Goal: Task Accomplishment & Management: Complete application form

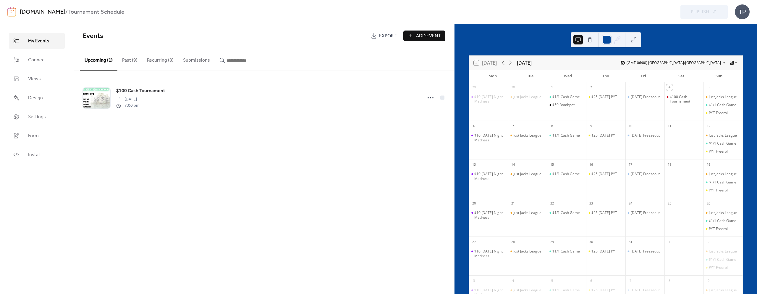
click at [426, 37] on span "Add Event" at bounding box center [428, 36] width 25 height 7
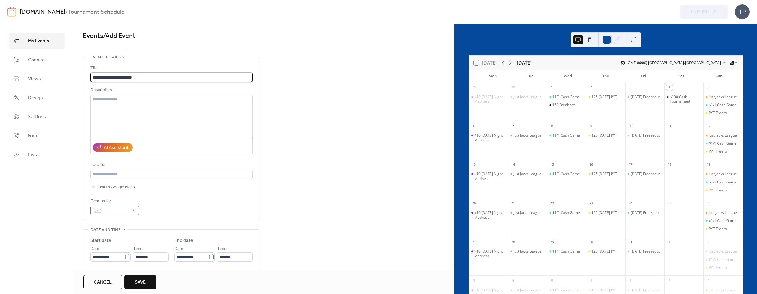
type input "**********"
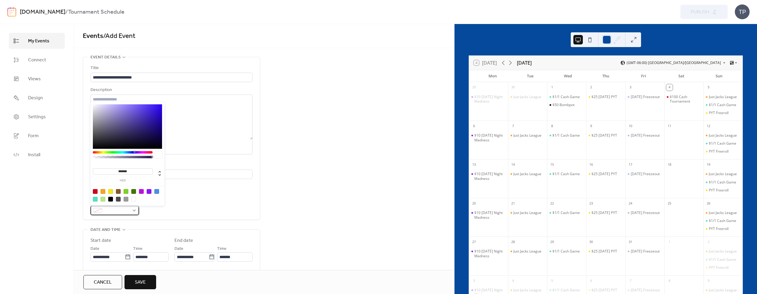
click at [103, 213] on div at bounding box center [115, 209] width 49 height 9
click at [110, 198] on div at bounding box center [110, 198] width 5 height 5
type input "*******"
click at [190, 202] on div "Event color #000000FF" at bounding box center [172, 205] width 162 height 17
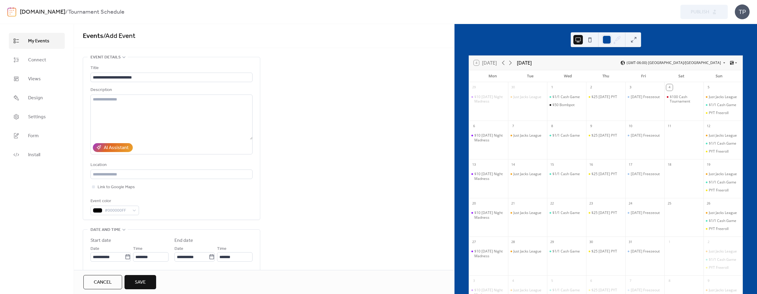
scroll to position [73, 0]
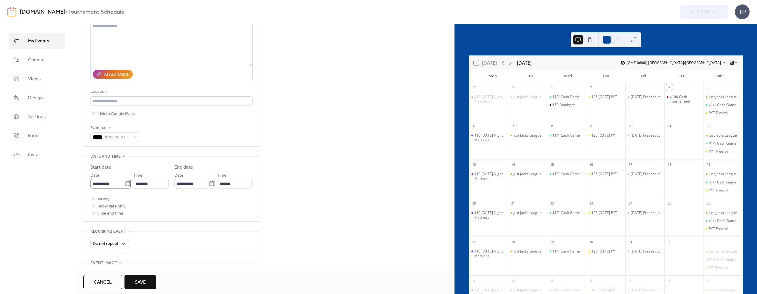
click at [125, 184] on icon at bounding box center [128, 183] width 6 height 6
click at [125, 184] on input "**********" at bounding box center [108, 183] width 34 height 9
click at [105, 233] on td "6" at bounding box center [107, 231] width 9 height 10
type input "**********"
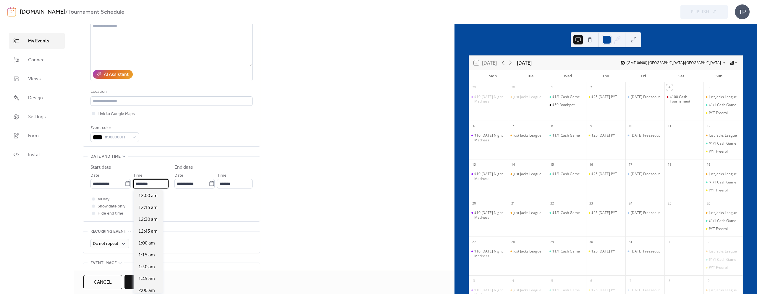
click at [150, 185] on input "********" at bounding box center [151, 183] width 36 height 9
click at [145, 254] on span "4:00 pm" at bounding box center [146, 251] width 17 height 7
type input "*******"
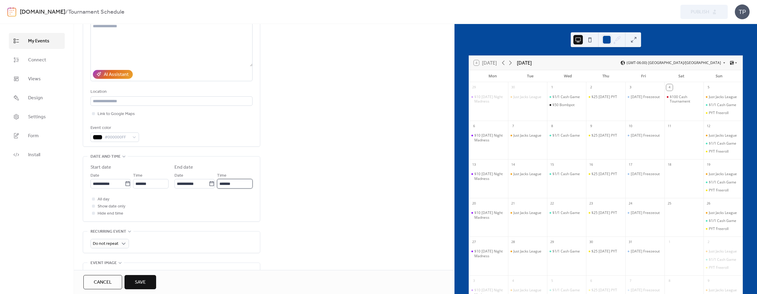
click at [223, 186] on input "*******" at bounding box center [235, 183] width 36 height 9
click at [238, 285] on span "11:45 pm" at bounding box center [232, 287] width 20 height 7
type input "********"
click at [109, 213] on span "Hide end time" at bounding box center [111, 213] width 26 height 7
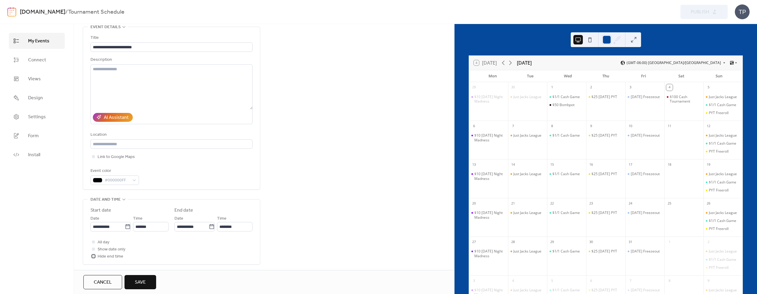
scroll to position [0, 0]
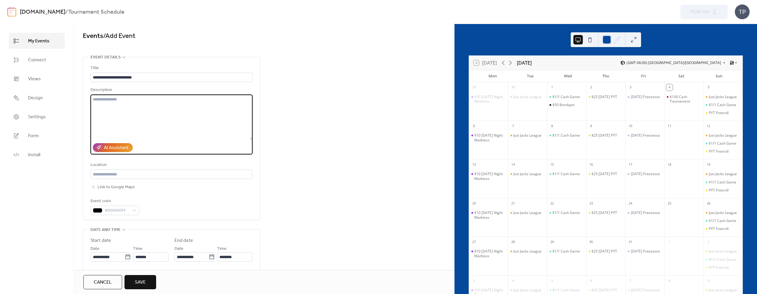
click at [165, 121] on textarea at bounding box center [172, 116] width 162 height 45
drag, startPoint x: 118, startPoint y: 135, endPoint x: 91, endPoint y: 135, distance: 27.2
click at [91, 135] on textarea "**********" at bounding box center [172, 116] width 162 height 45
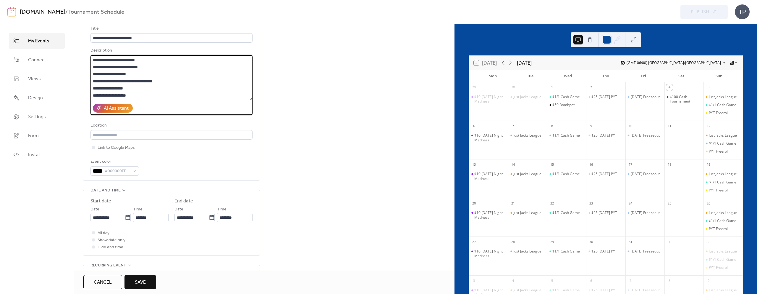
scroll to position [169, 0]
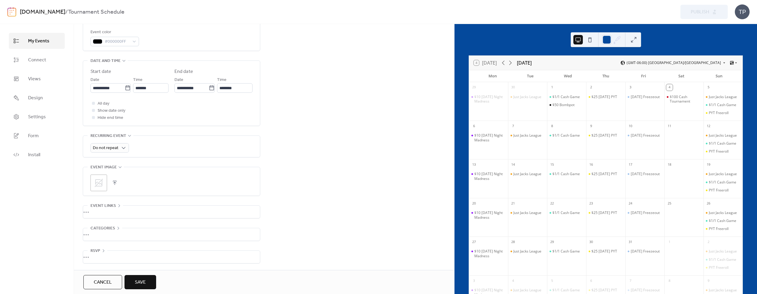
type textarea "**********"
click at [97, 185] on icon at bounding box center [98, 182] width 9 height 9
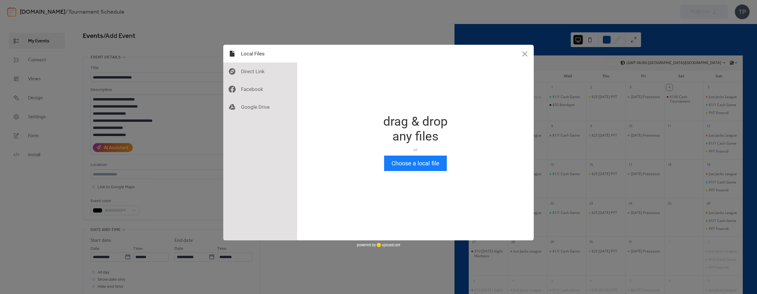
scroll to position [0, 0]
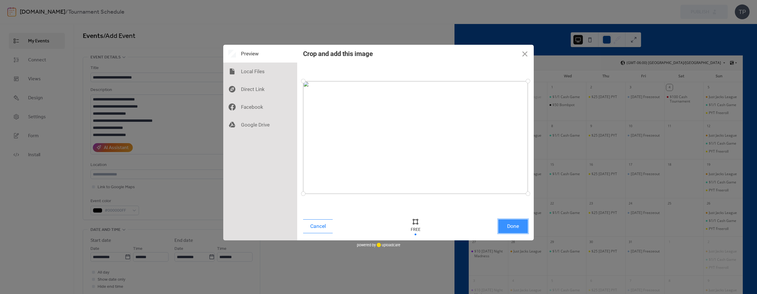
click at [514, 231] on button "Done" at bounding box center [514, 226] width 30 height 14
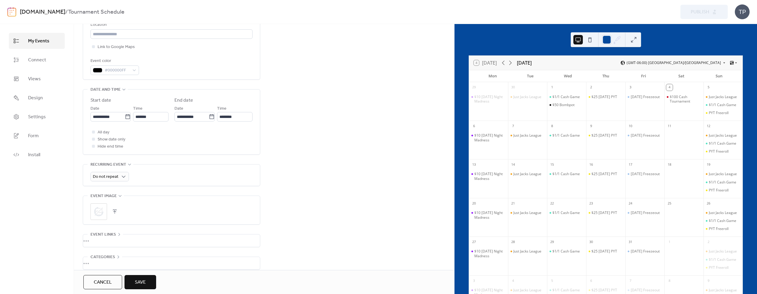
scroll to position [169, 0]
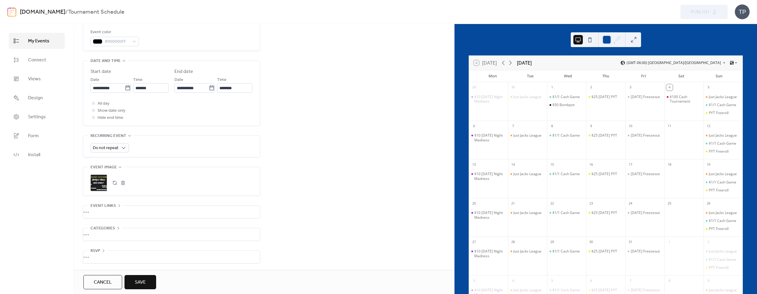
click at [146, 278] on span "Save" at bounding box center [140, 281] width 11 height 7
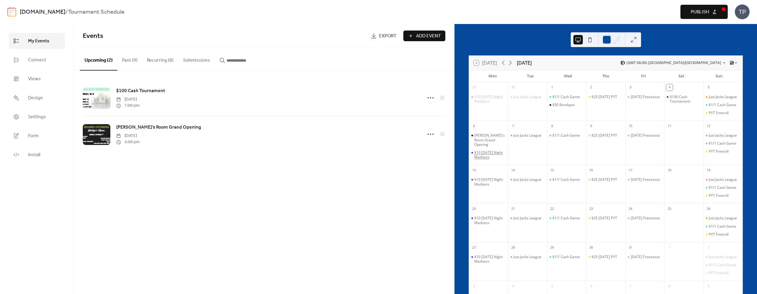
click at [489, 152] on div "$10 [DATE] Night Madness" at bounding box center [490, 154] width 31 height 9
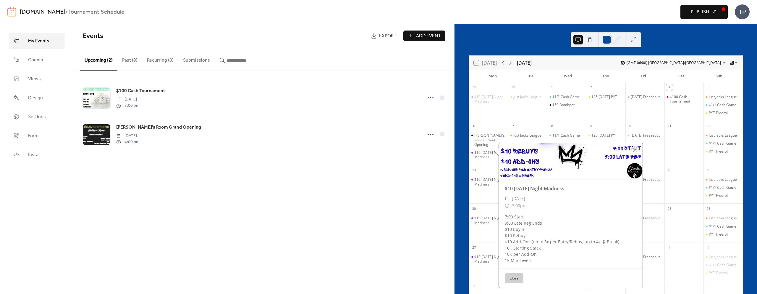
click at [512, 274] on button "Close" at bounding box center [514, 278] width 19 height 10
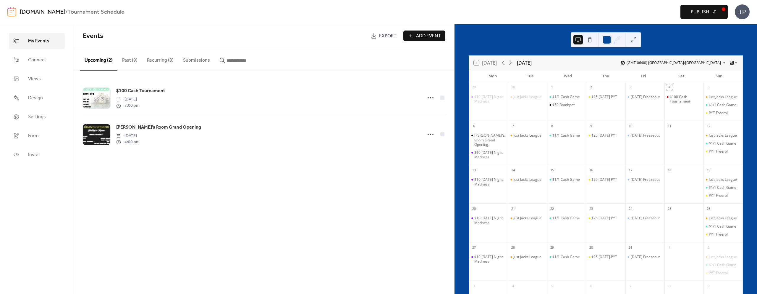
click at [156, 58] on button "Recurring (8)" at bounding box center [160, 59] width 36 height 22
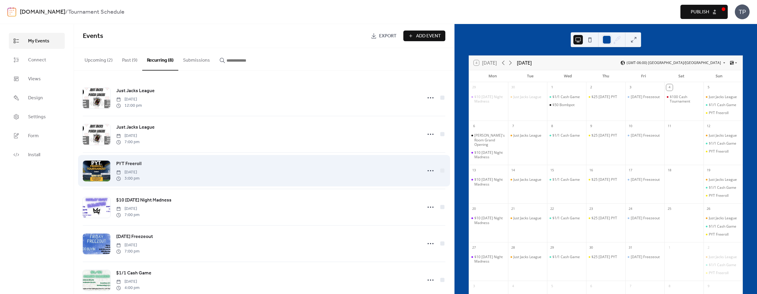
scroll to position [85, 0]
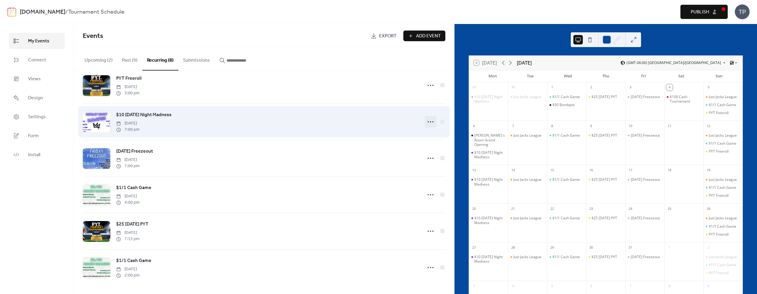
click at [428, 119] on icon at bounding box center [430, 121] width 9 height 9
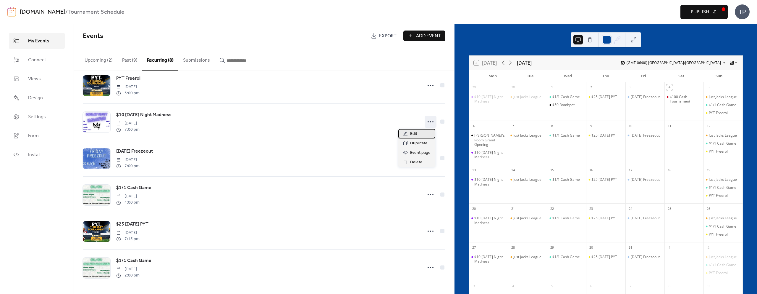
click at [420, 136] on div "Edit" at bounding box center [417, 133] width 37 height 9
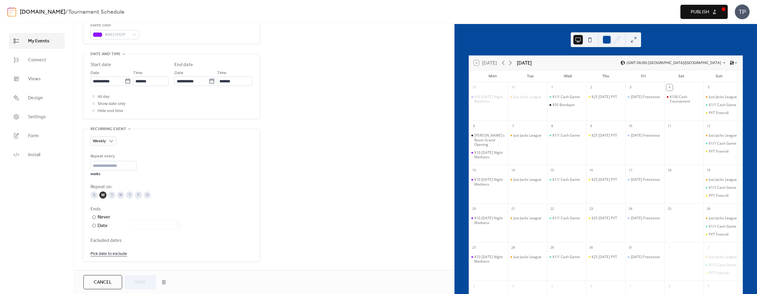
scroll to position [211, 0]
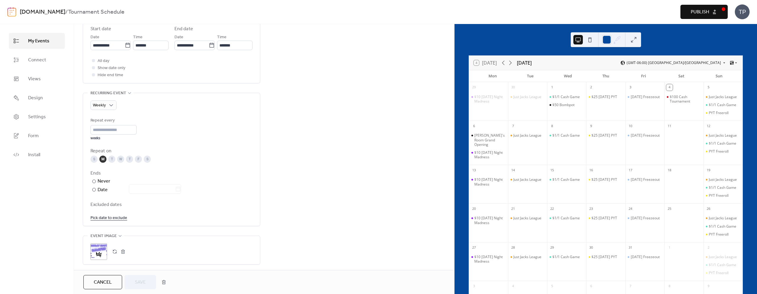
click at [116, 215] on link "Pick date to exclude" at bounding box center [109, 217] width 37 height 7
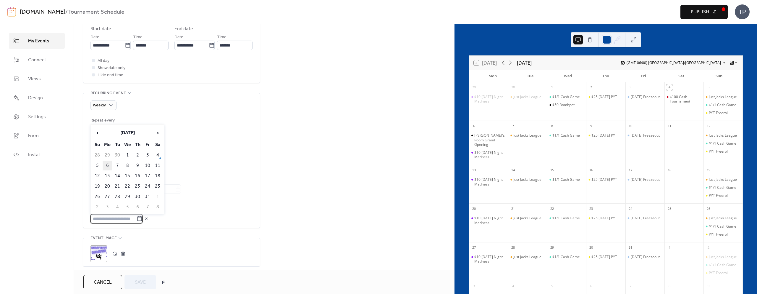
click at [106, 163] on td "6" at bounding box center [107, 165] width 9 height 10
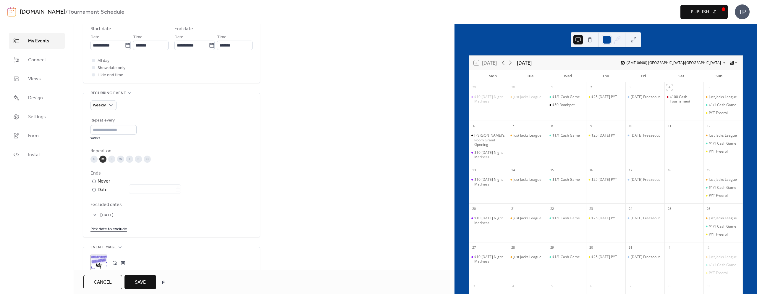
click at [139, 287] on button "Save" at bounding box center [141, 282] width 32 height 14
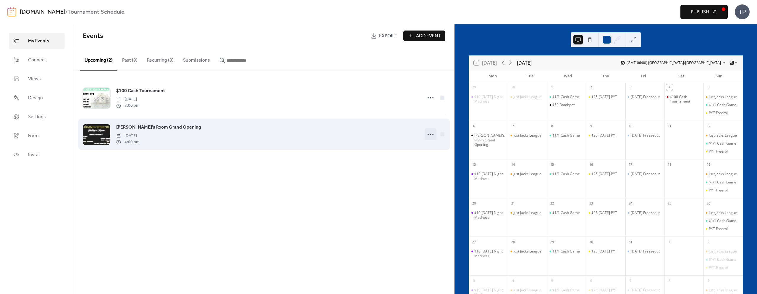
click at [430, 135] on icon at bounding box center [430, 133] width 9 height 9
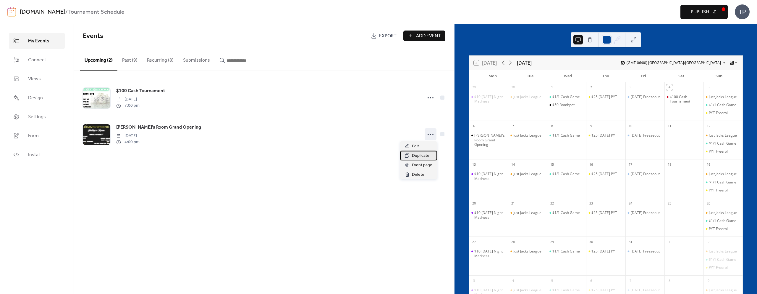
click at [419, 154] on span "Duplicate" at bounding box center [420, 155] width 17 height 7
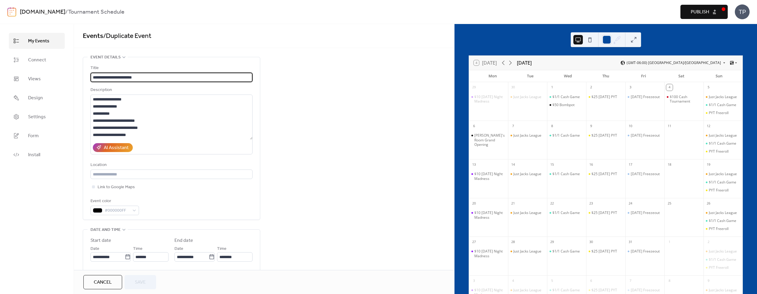
click at [94, 289] on div "Cancel Save" at bounding box center [264, 282] width 380 height 24
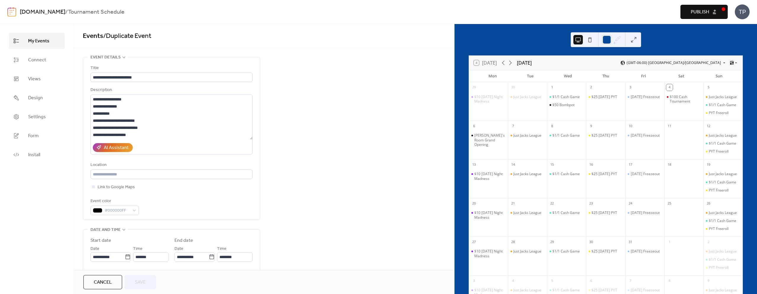
click at [95, 285] on span "Cancel" at bounding box center [103, 281] width 18 height 7
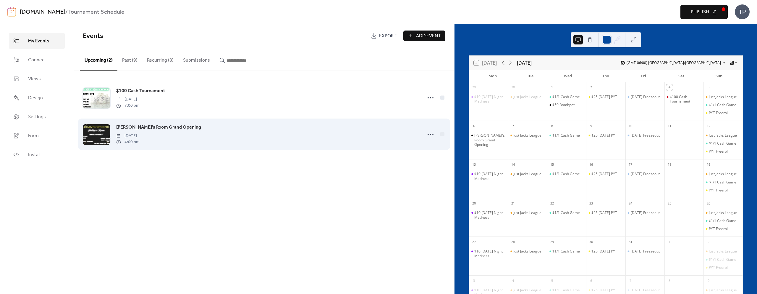
click at [244, 142] on div "[PERSON_NAME]'s Room Grand Opening [DATE] 4:00 pm" at bounding box center [267, 133] width 303 height 21
click at [442, 133] on div at bounding box center [443, 134] width 4 height 4
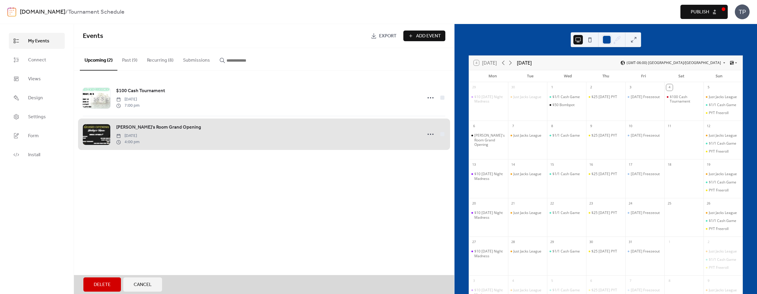
click at [441, 135] on div "[PERSON_NAME]'s Room Grand Opening [DATE] 4:00 pm" at bounding box center [264, 134] width 363 height 36
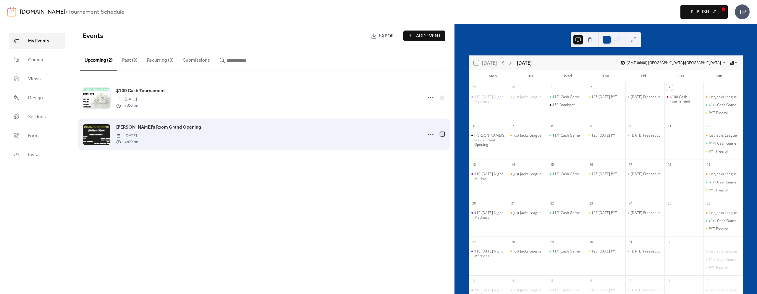
click at [441, 134] on div at bounding box center [443, 134] width 4 height 4
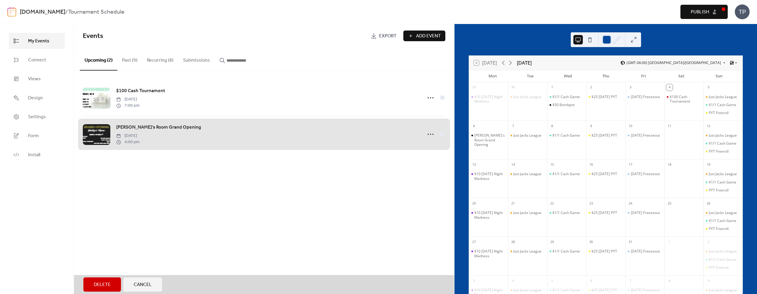
click at [389, 36] on span "Export" at bounding box center [387, 36] width 17 height 7
click at [199, 194] on div "Events Export Add Event Upcoming (2) Past (9) Recurring (8) Submissions $100 Ca…" at bounding box center [264, 159] width 380 height 270
click at [442, 133] on div "[PERSON_NAME]'s Room Grand Opening [DATE] 4:00 pm" at bounding box center [264, 134] width 363 height 36
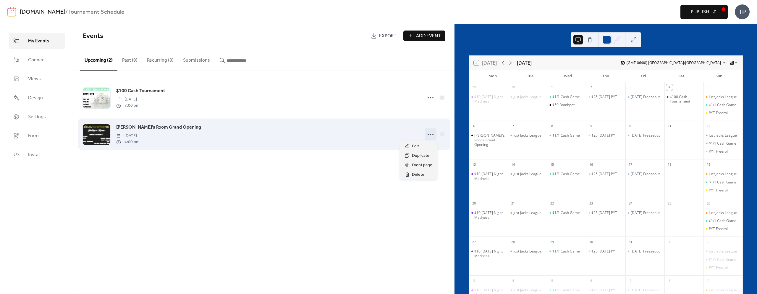
click at [431, 135] on icon at bounding box center [430, 133] width 9 height 9
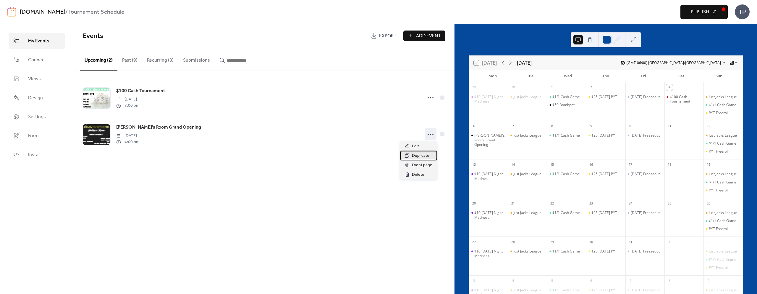
click at [415, 157] on span "Duplicate" at bounding box center [420, 155] width 17 height 7
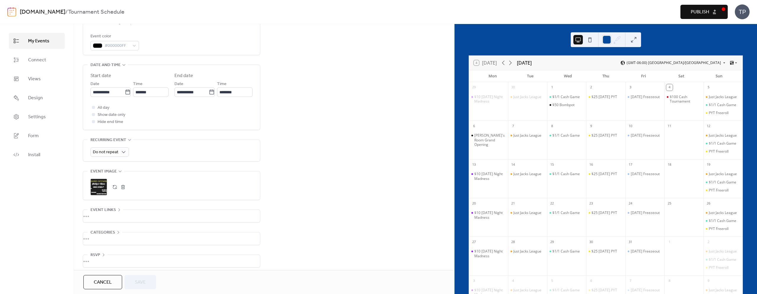
scroll to position [169, 0]
click at [113, 205] on div "•••" at bounding box center [171, 211] width 177 height 12
click at [113, 205] on div "•••" at bounding box center [171, 205] width 177 height 1
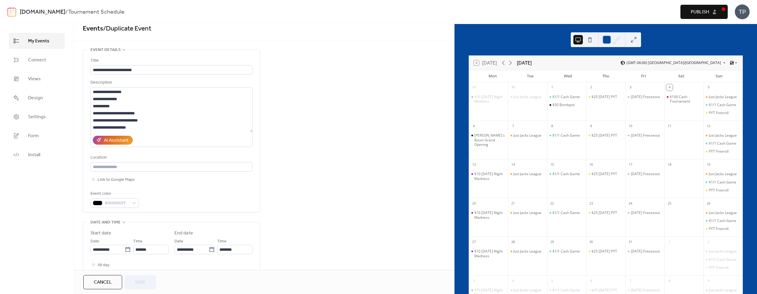
scroll to position [0, 0]
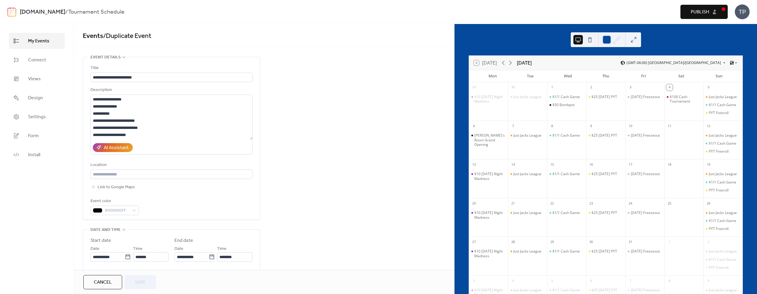
click at [124, 55] on icon at bounding box center [124, 57] width 5 height 5
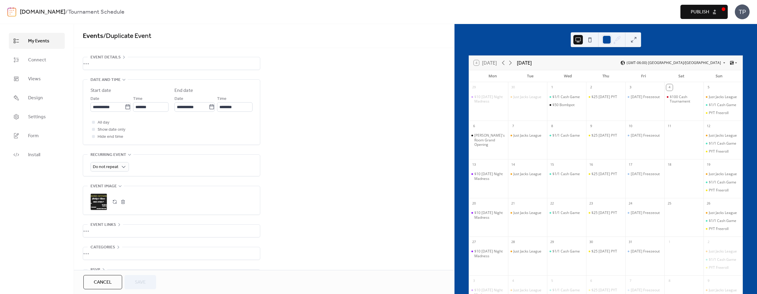
click at [124, 55] on icon at bounding box center [124, 57] width 5 height 5
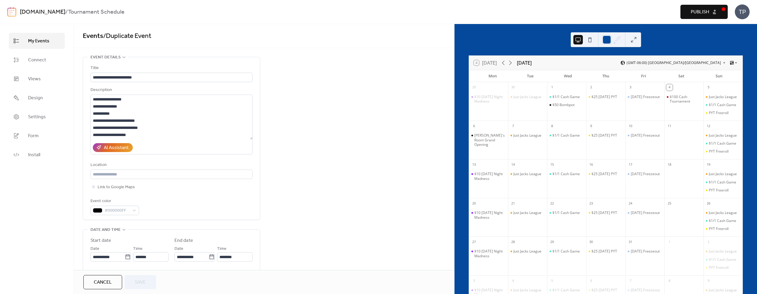
click at [108, 280] on span "Cancel" at bounding box center [103, 281] width 18 height 7
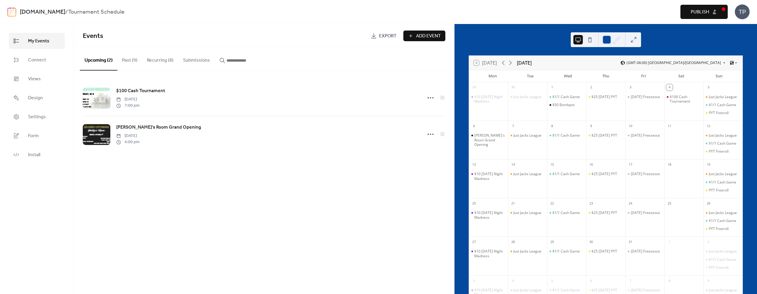
click at [348, 186] on div "Events Export Add Event Upcoming (2) Past (9) Recurring (8) Submissions $100 Ca…" at bounding box center [264, 159] width 380 height 270
click at [489, 138] on div "[PERSON_NAME]'s Room Grand Opening" at bounding box center [490, 140] width 31 height 14
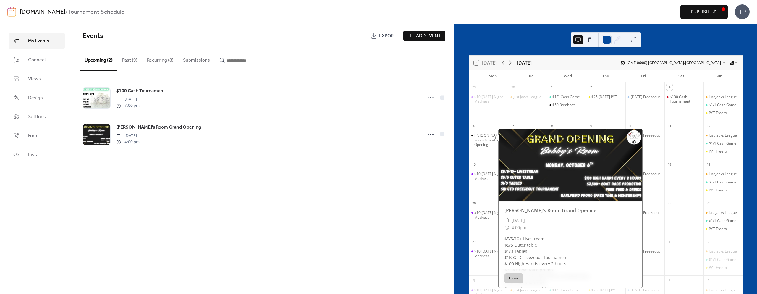
click at [517, 273] on button "Close" at bounding box center [514, 278] width 19 height 10
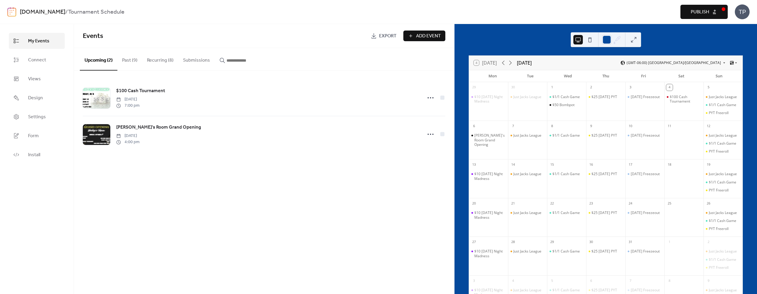
click at [409, 169] on div "Events Export Add Event Upcoming (2) Past (9) Recurring (8) Submissions $100 Ca…" at bounding box center [264, 159] width 380 height 270
click at [616, 7] on div "Preview Publish" at bounding box center [566, 12] width 324 height 14
click at [588, 14] on div "Preview Publish" at bounding box center [566, 12] width 324 height 14
click at [722, 9] on button "Publish" at bounding box center [704, 12] width 47 height 14
click at [56, 12] on link "[DOMAIN_NAME]" at bounding box center [43, 12] width 46 height 11
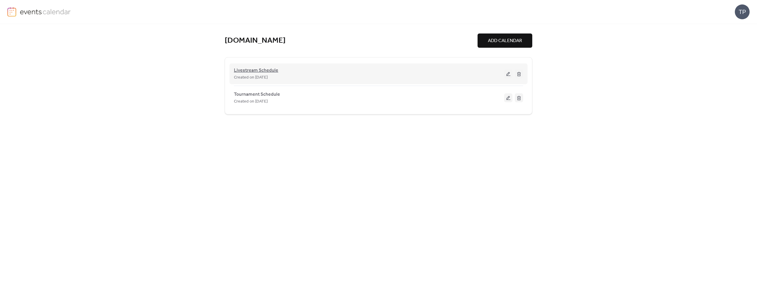
click at [268, 70] on span "Livestream Schedule" at bounding box center [256, 70] width 44 height 7
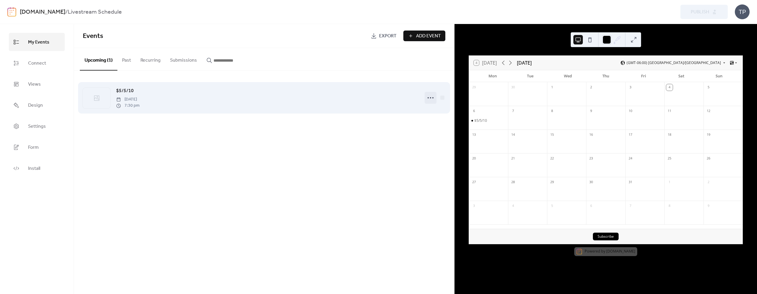
click at [429, 99] on icon at bounding box center [430, 97] width 9 height 9
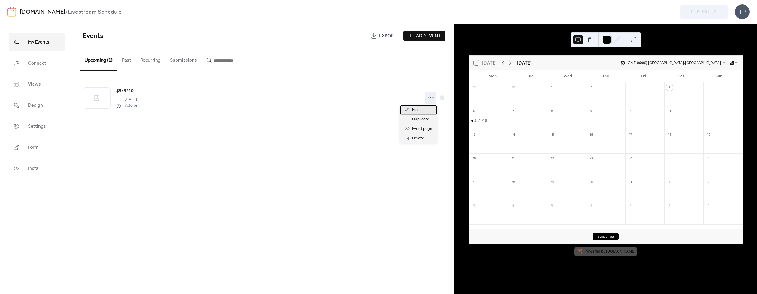
click at [421, 109] on div "Edit" at bounding box center [418, 109] width 37 height 9
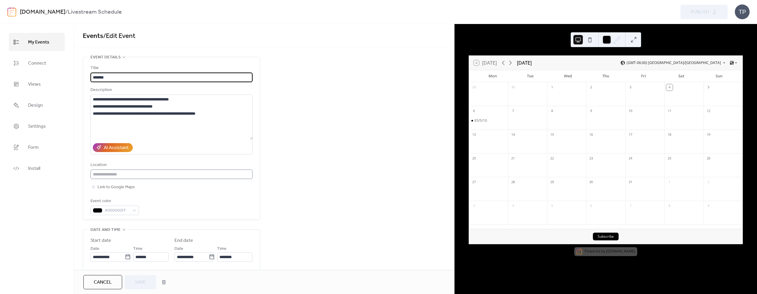
scroll to position [125, 0]
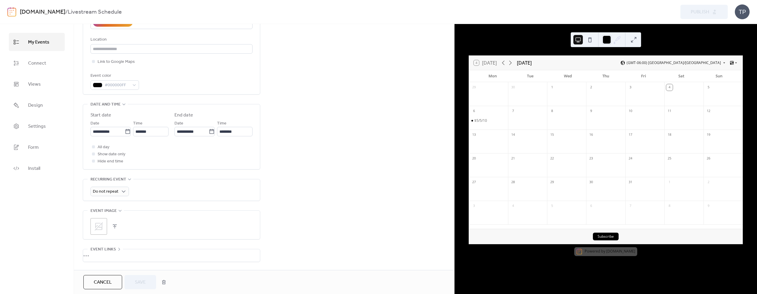
click at [92, 223] on div ";" at bounding box center [99, 226] width 17 height 17
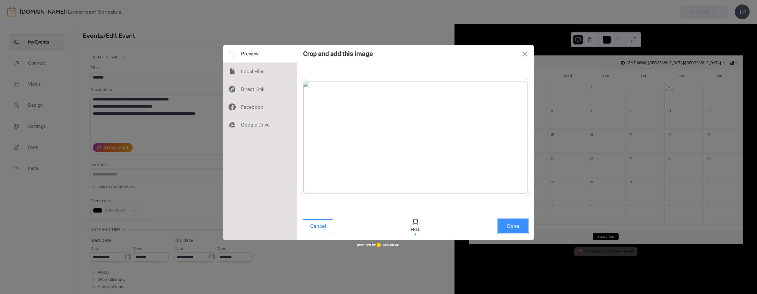
click at [517, 229] on button "Done" at bounding box center [514, 226] width 30 height 14
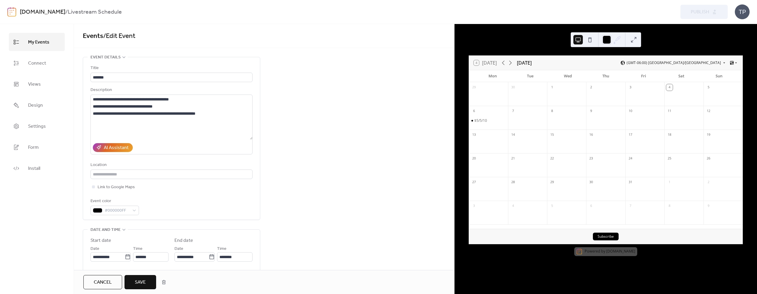
click at [141, 284] on span "Save" at bounding box center [140, 281] width 11 height 7
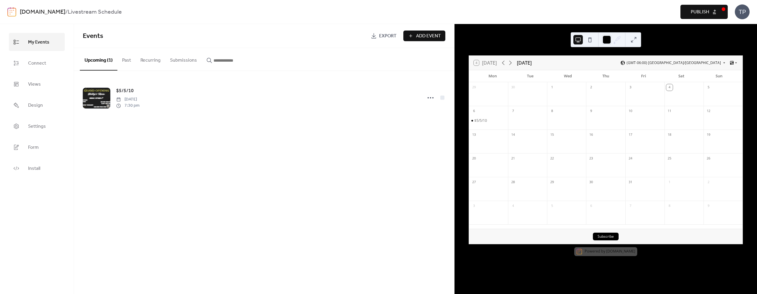
click at [706, 12] on span "Publish" at bounding box center [700, 12] width 18 height 7
